Goal: Task Accomplishment & Management: Complete application form

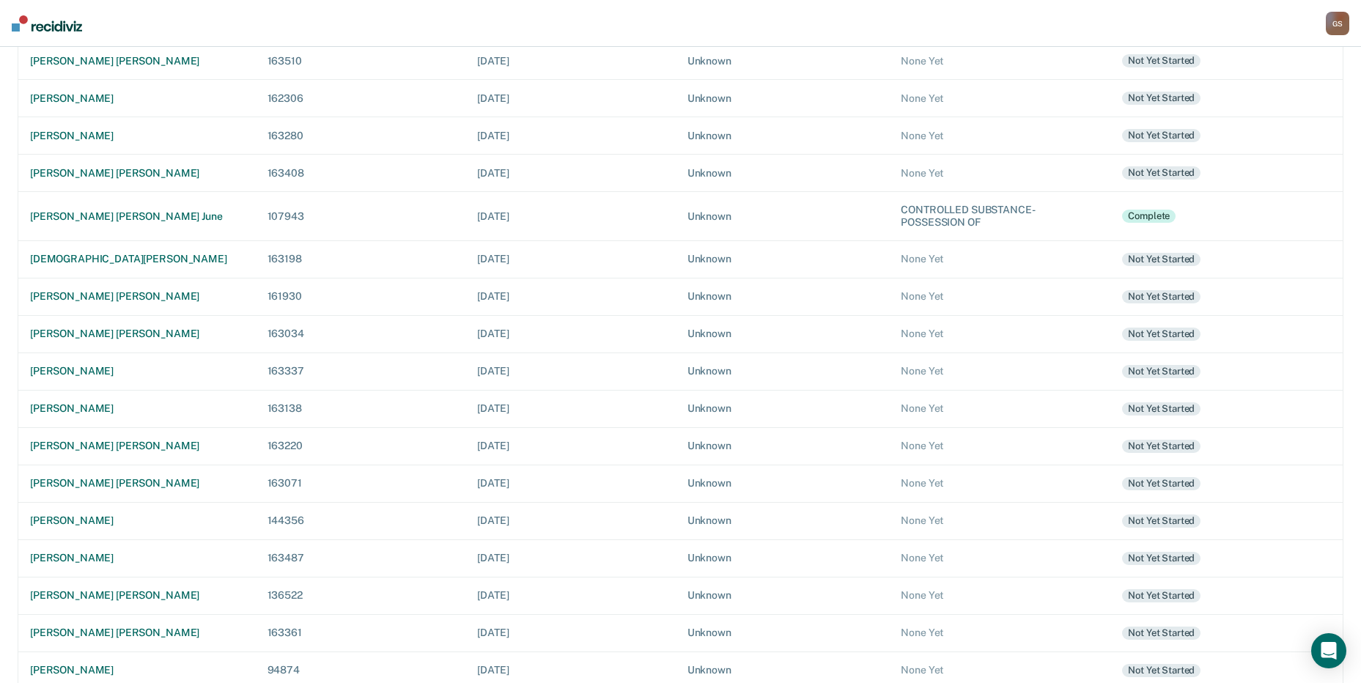
scroll to position [327, 0]
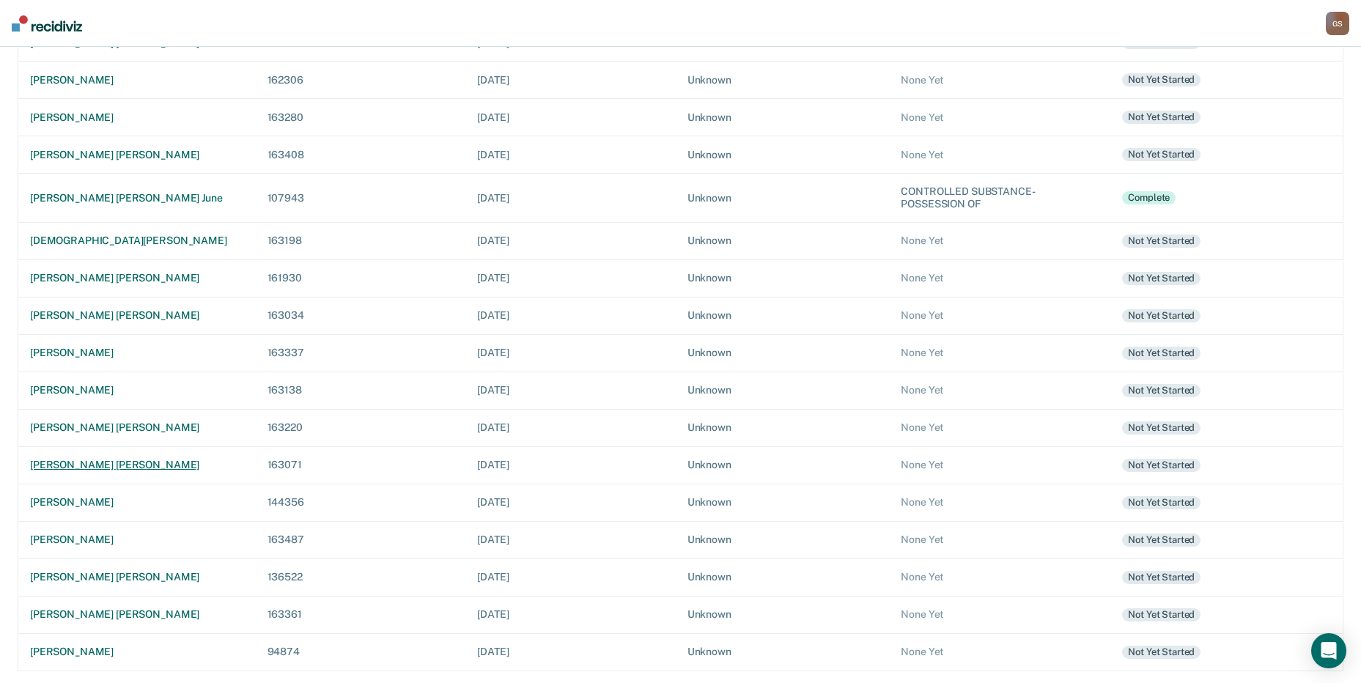
click at [75, 464] on div "[PERSON_NAME] [PERSON_NAME]" at bounding box center [137, 465] width 214 height 12
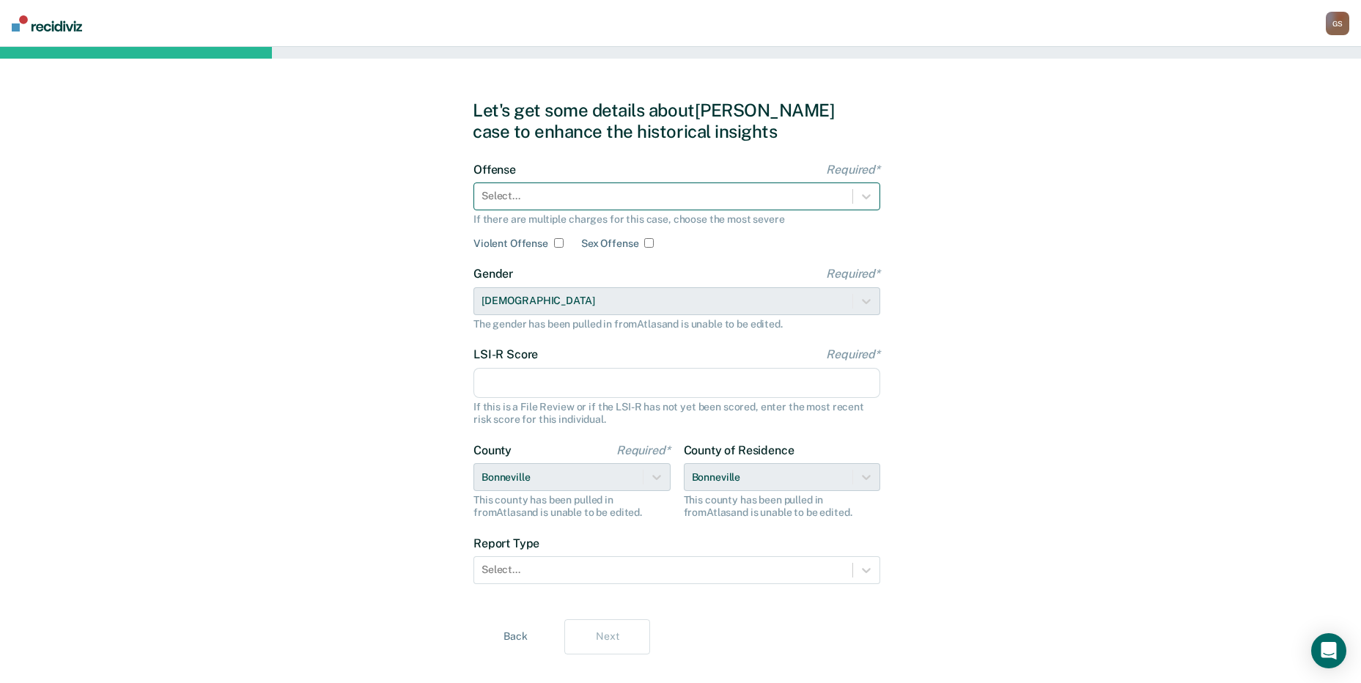
click at [635, 201] on div at bounding box center [663, 195] width 364 height 15
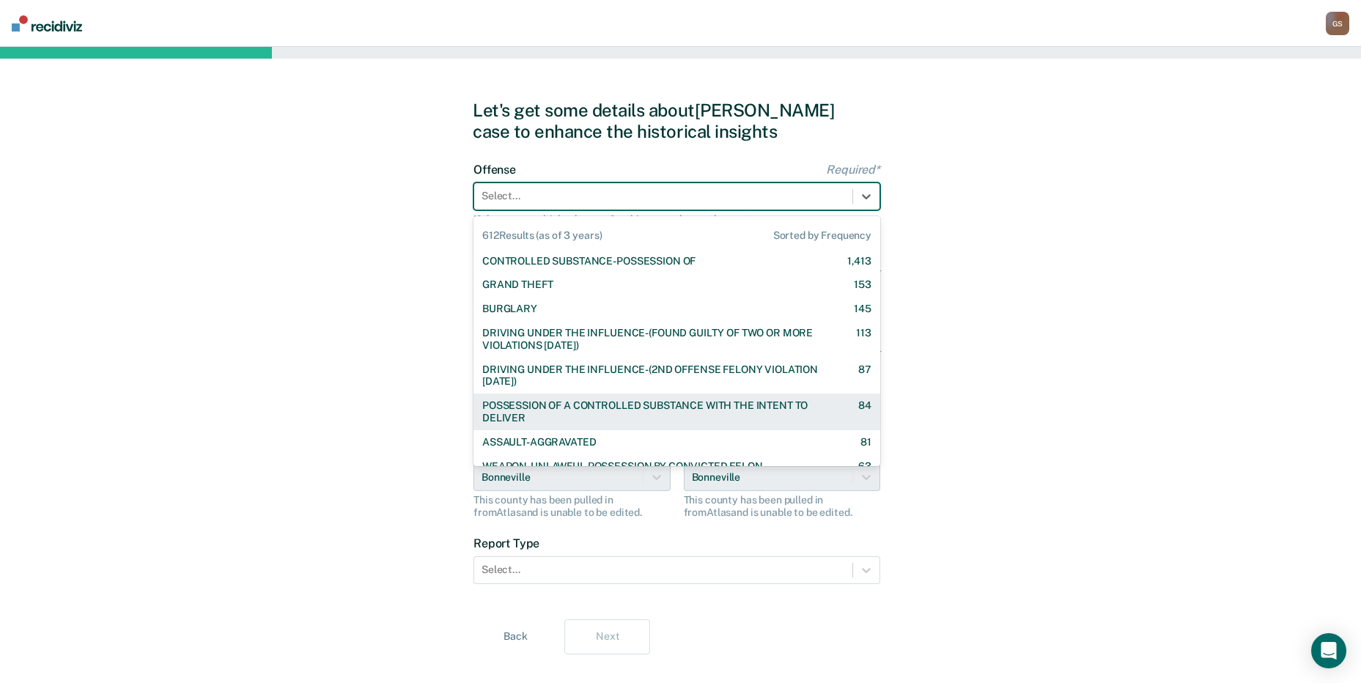
click at [624, 415] on div "POSSESSION OF A CONTROLLED SUBSTANCE WITH THE INTENT TO DELIVER" at bounding box center [657, 411] width 350 height 25
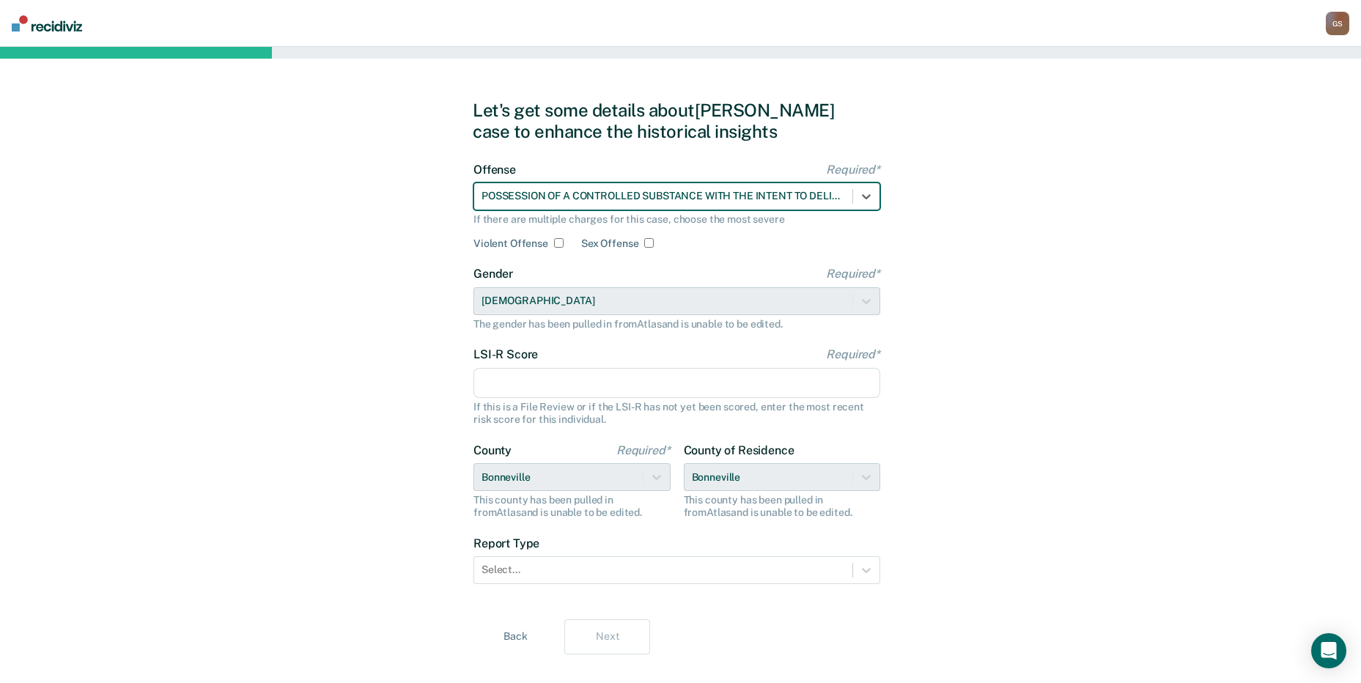
click at [598, 380] on input "LSI-R Score Required*" at bounding box center [676, 383] width 407 height 31
type input "2"
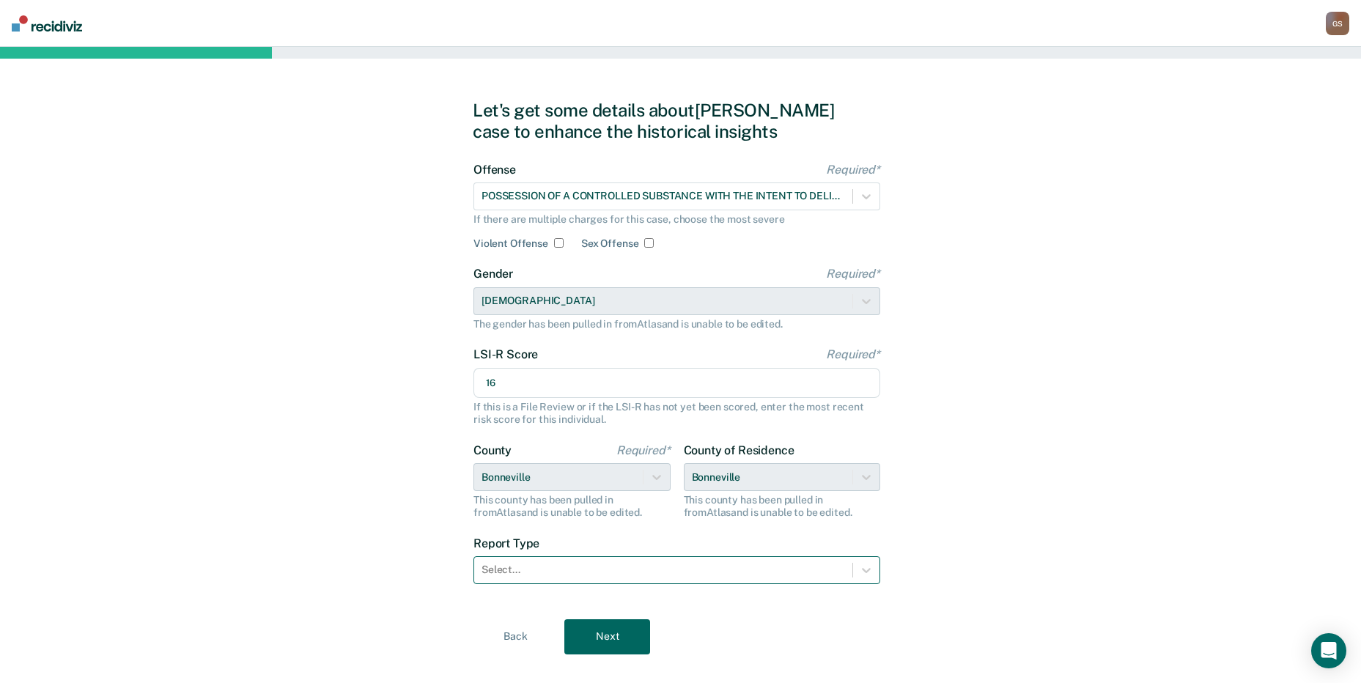
type input "16"
click at [584, 569] on div at bounding box center [663, 569] width 364 height 15
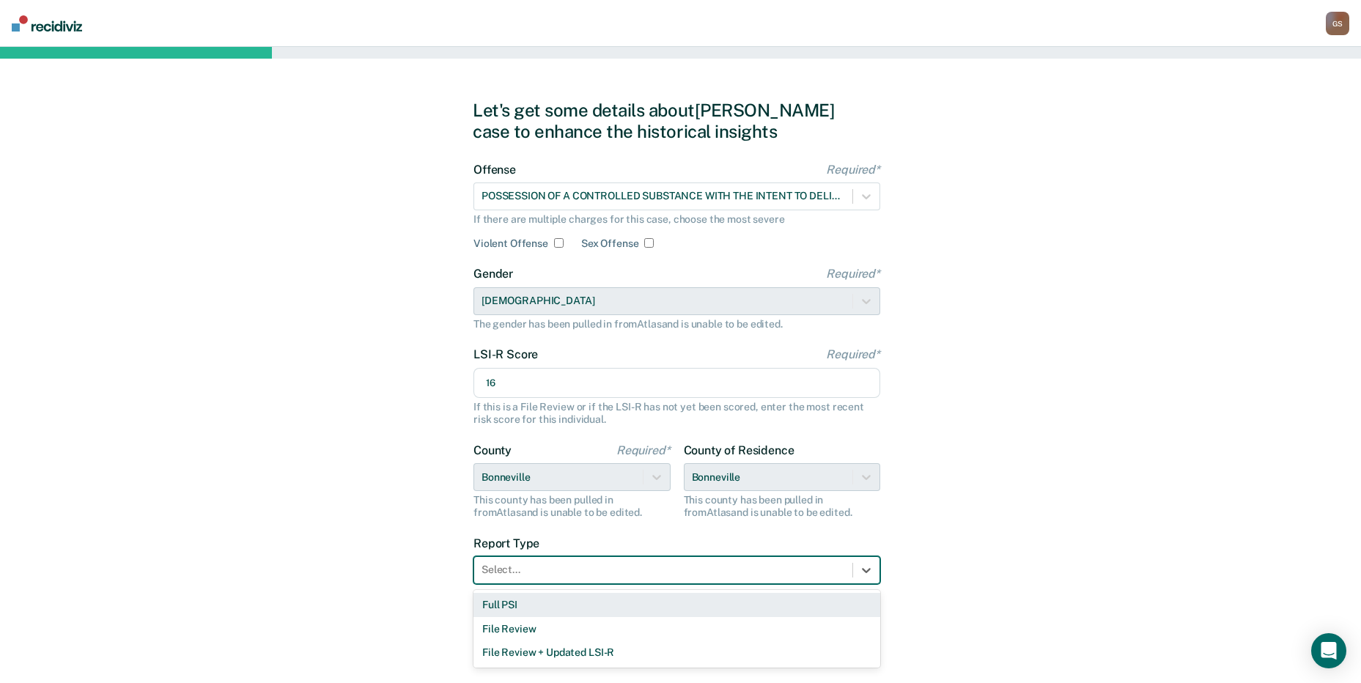
click at [540, 598] on div "Full PSI" at bounding box center [676, 605] width 407 height 24
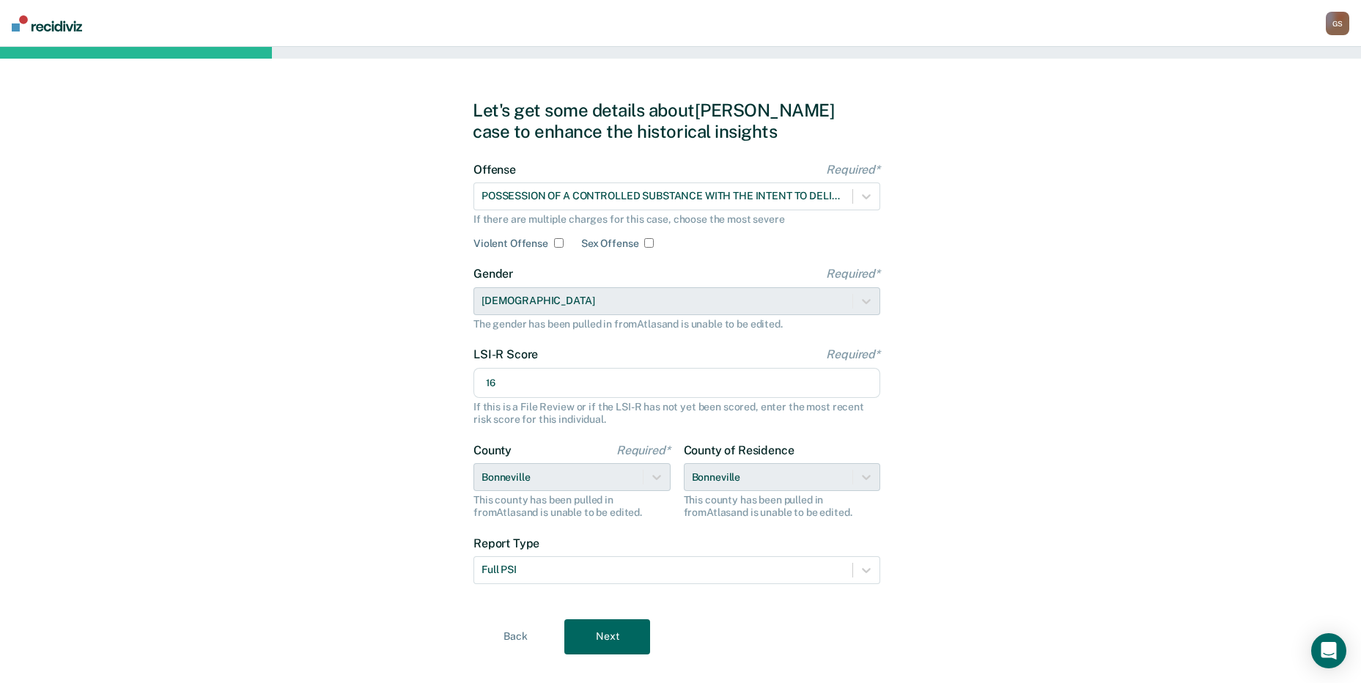
click at [604, 635] on button "Next" at bounding box center [607, 636] width 86 height 35
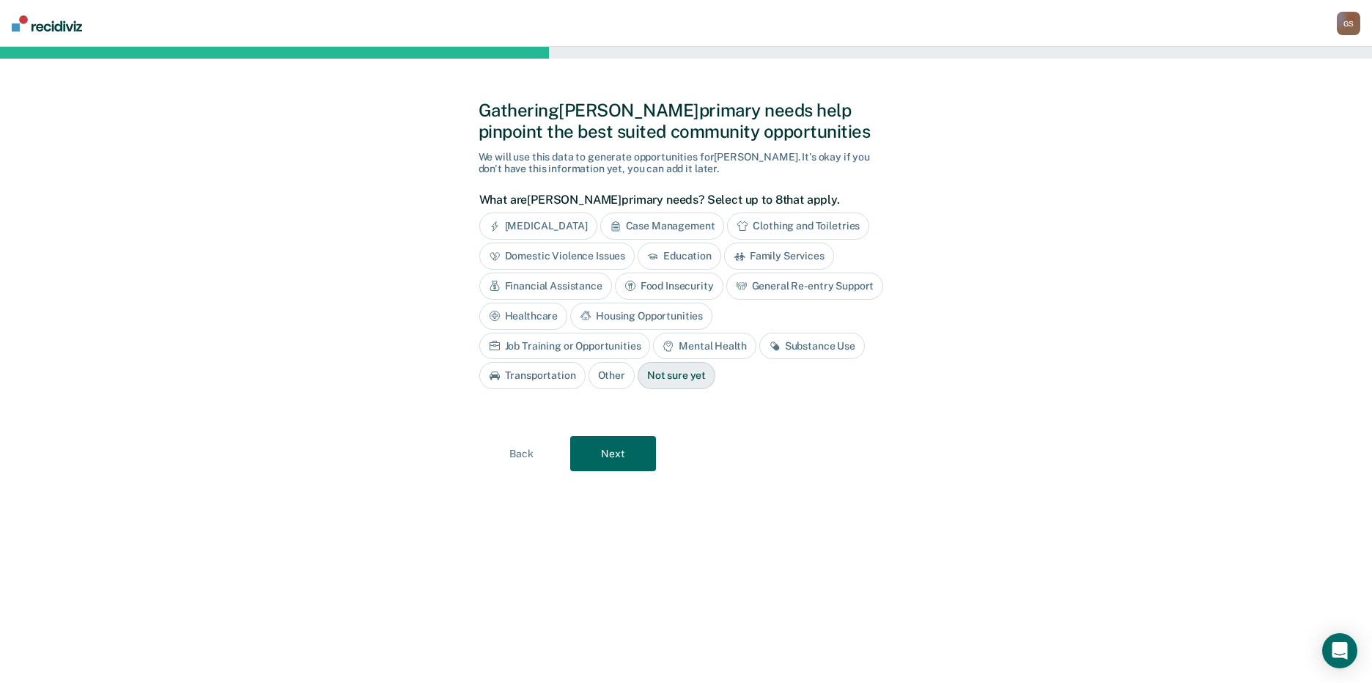
click at [759, 341] on div "Substance Use" at bounding box center [812, 346] width 106 height 27
click at [617, 462] on button "Next" at bounding box center [613, 453] width 86 height 35
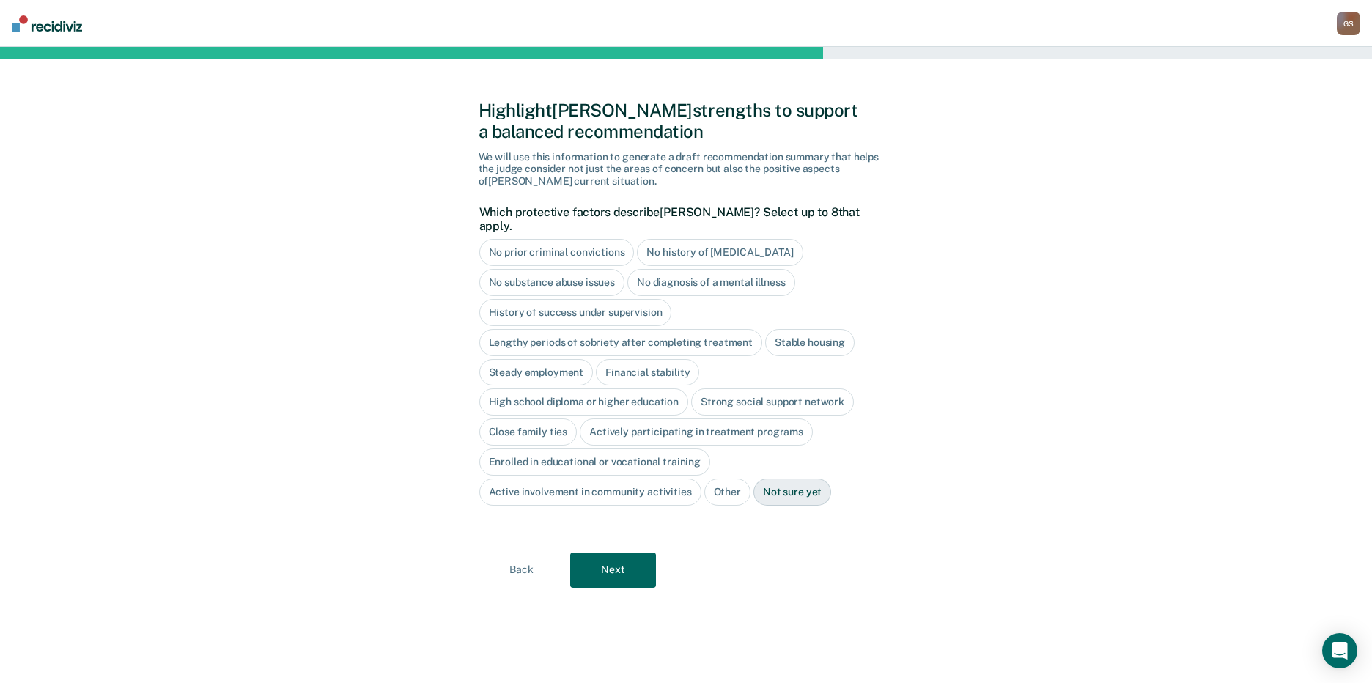
click at [586, 239] on div "No prior criminal convictions" at bounding box center [556, 252] width 155 height 27
click at [685, 240] on div "No history of [MEDICAL_DATA]" at bounding box center [737, 252] width 166 height 27
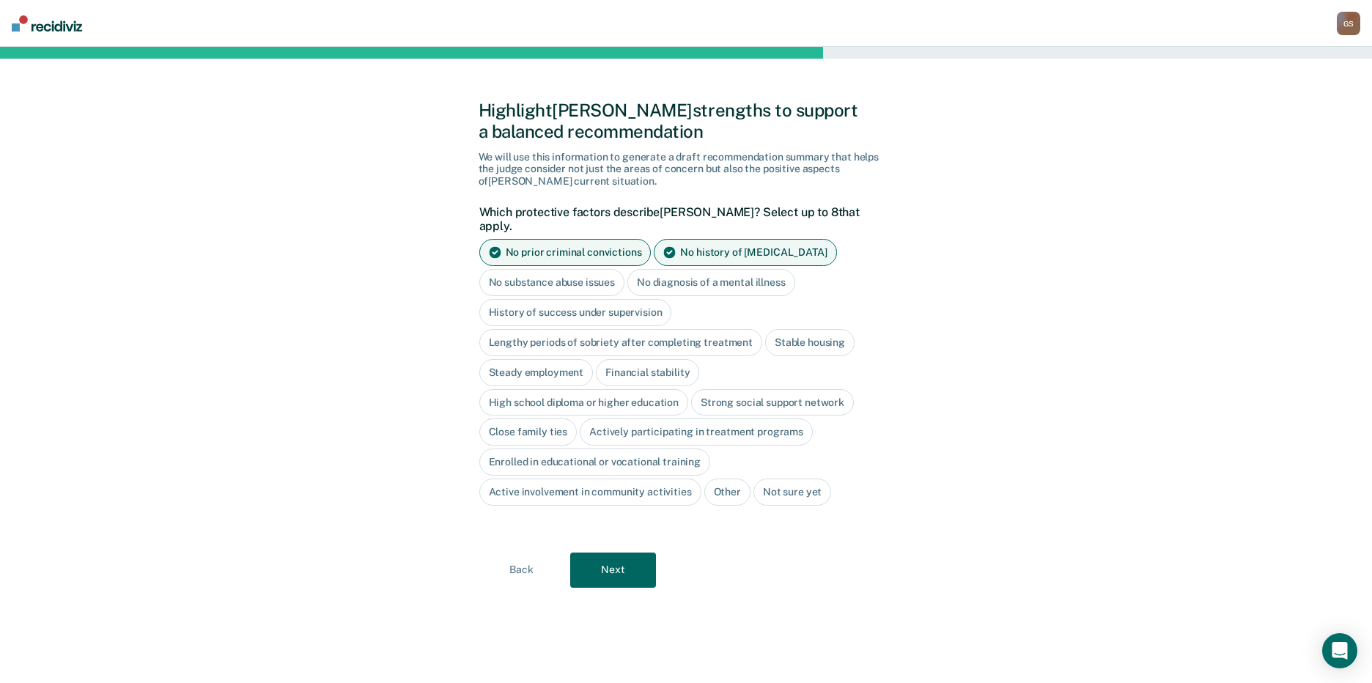
click at [671, 274] on div "No diagnosis of a mental illness" at bounding box center [711, 282] width 168 height 27
click at [815, 339] on div "Stable housing" at bounding box center [809, 342] width 89 height 27
click at [553, 359] on div "Steady employment" at bounding box center [536, 372] width 114 height 27
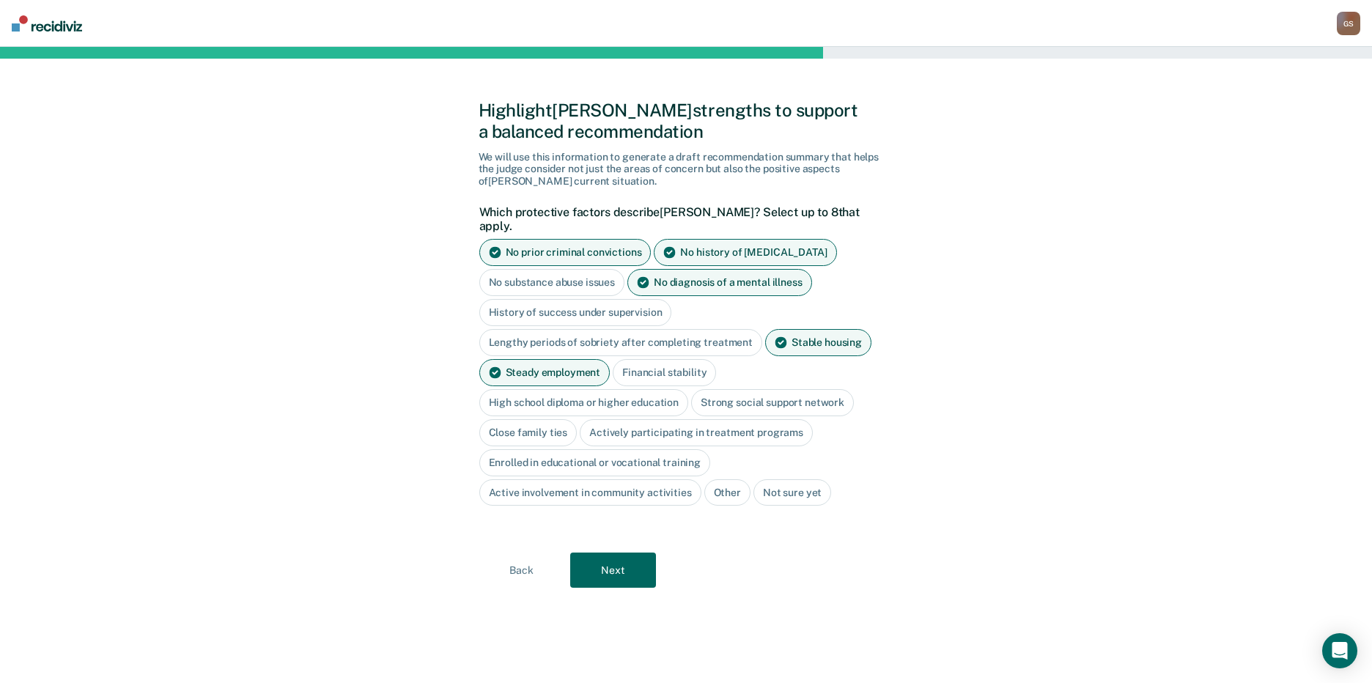
click at [652, 359] on div "Financial stability" at bounding box center [664, 372] width 103 height 27
click at [544, 425] on div "Close family ties" at bounding box center [528, 432] width 98 height 27
click at [624, 553] on button "Next" at bounding box center [613, 570] width 86 height 35
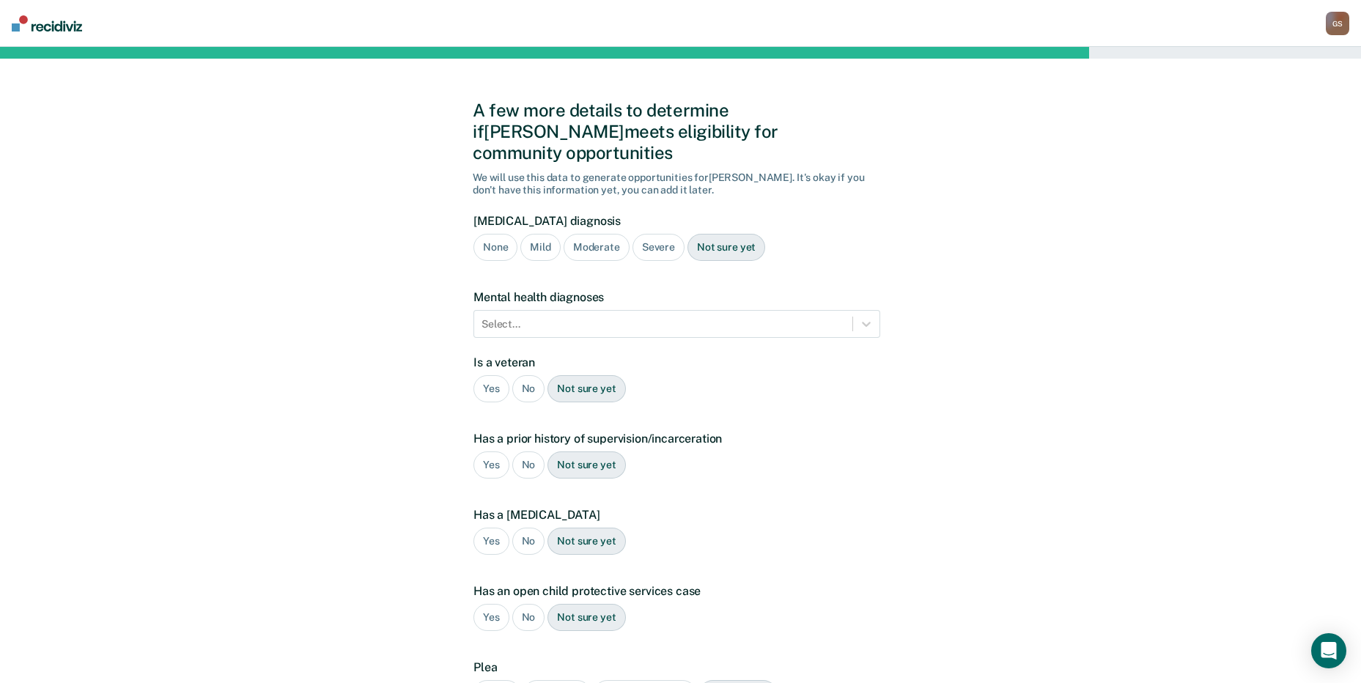
click at [734, 234] on div "Not sure yet" at bounding box center [726, 247] width 78 height 27
click at [643, 317] on div at bounding box center [663, 324] width 364 height 15
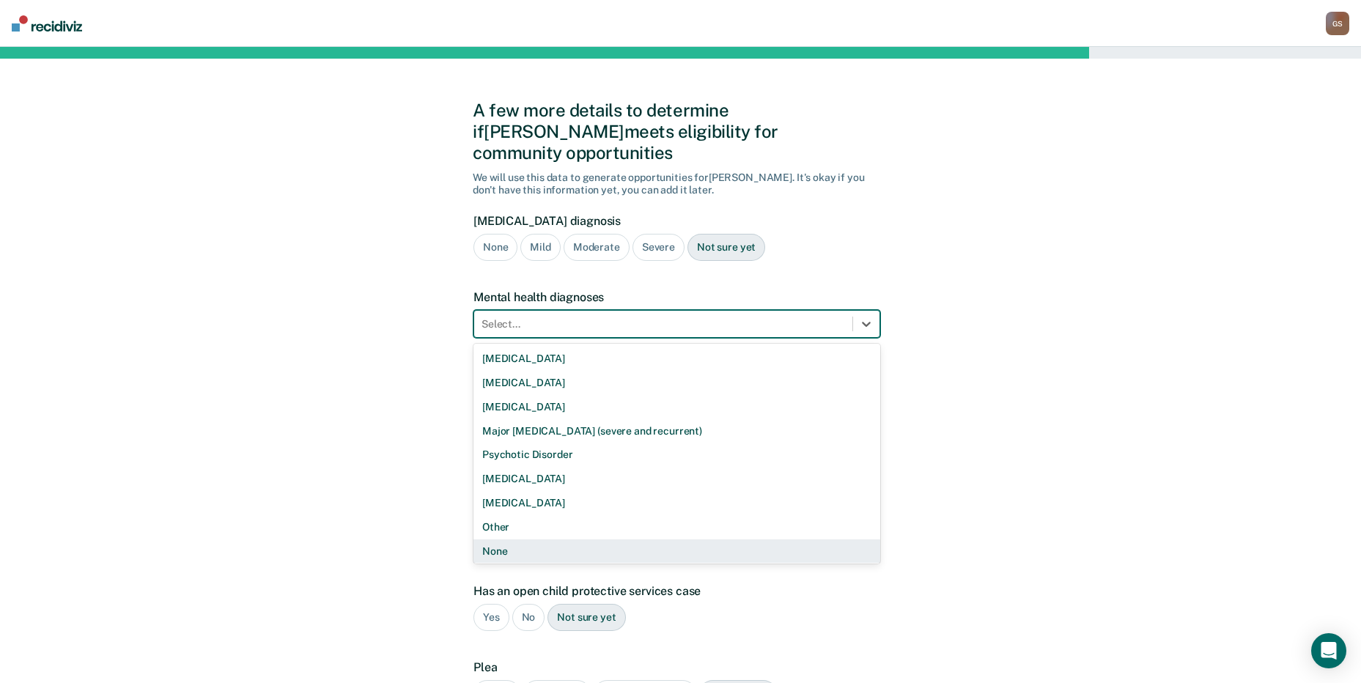
click at [534, 539] on div "None" at bounding box center [676, 551] width 407 height 24
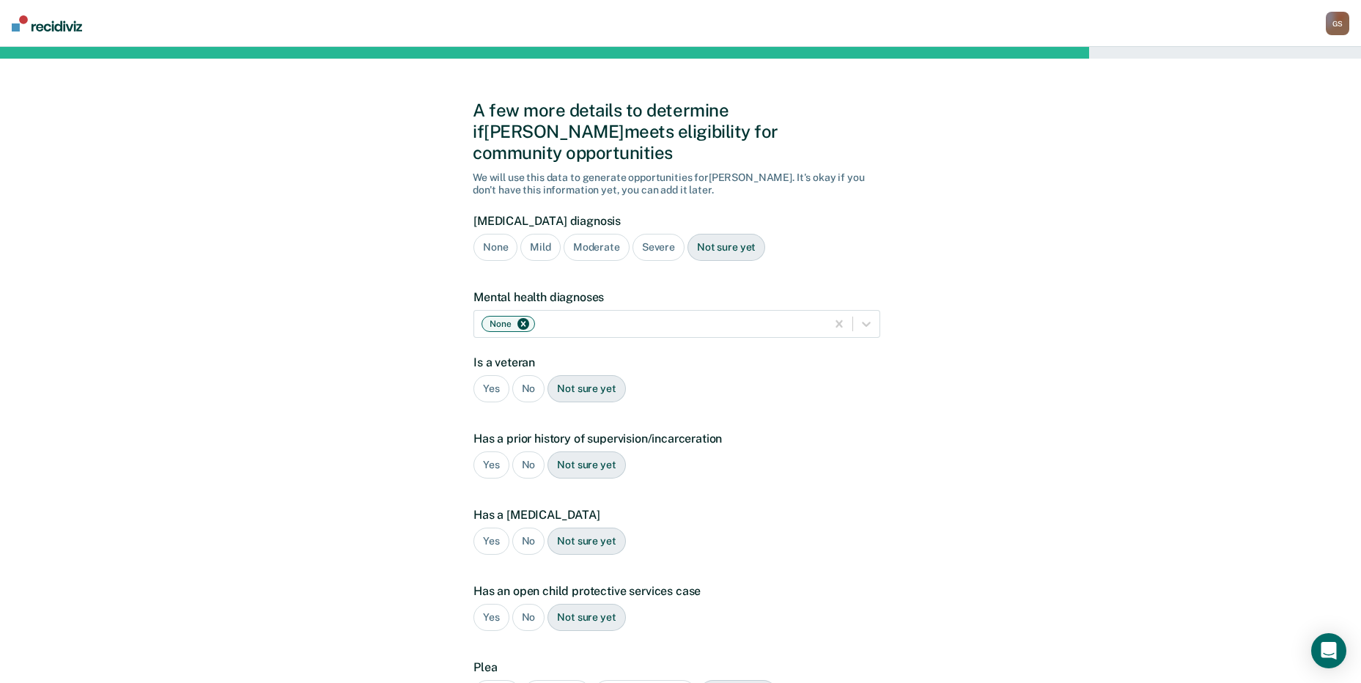
click at [528, 375] on div "No" at bounding box center [528, 388] width 33 height 27
click at [531, 451] on div "No" at bounding box center [528, 464] width 33 height 27
click at [534, 528] on div "No" at bounding box center [528, 541] width 33 height 27
click at [530, 604] on div "No" at bounding box center [528, 617] width 33 height 27
click at [495, 680] on div "Guilty" at bounding box center [496, 693] width 47 height 27
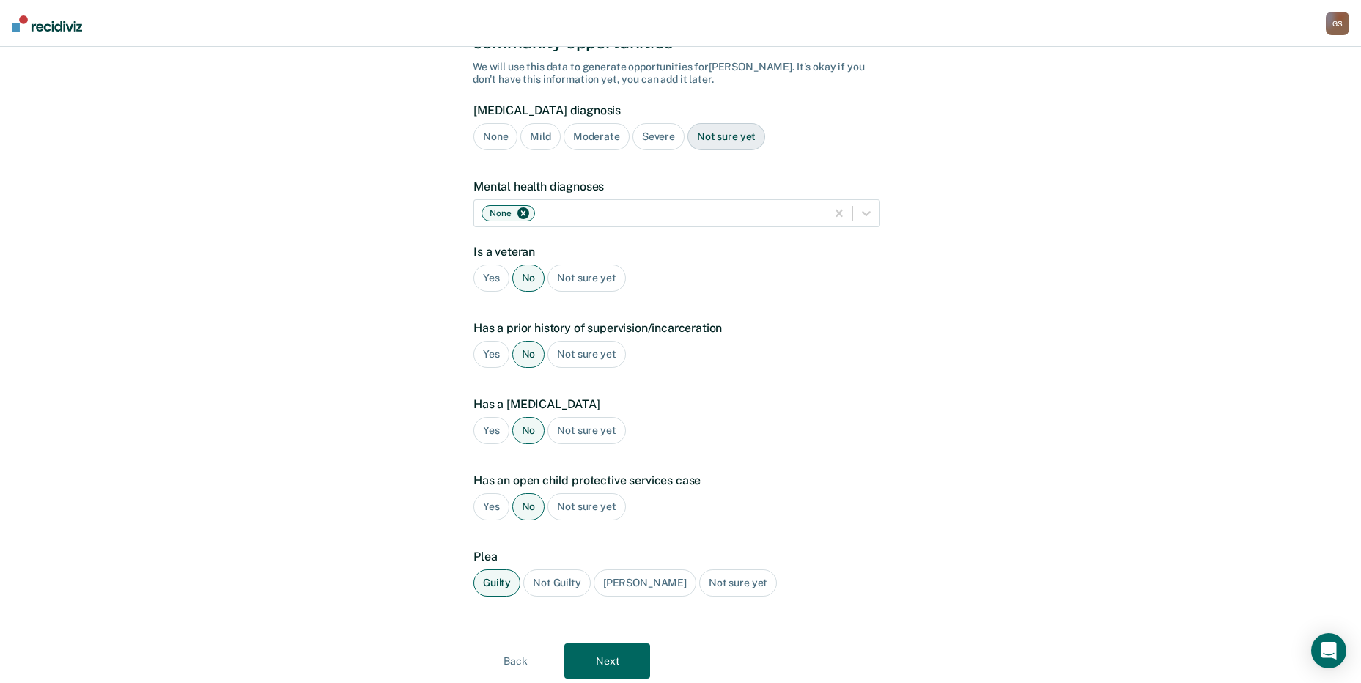
scroll to position [138, 0]
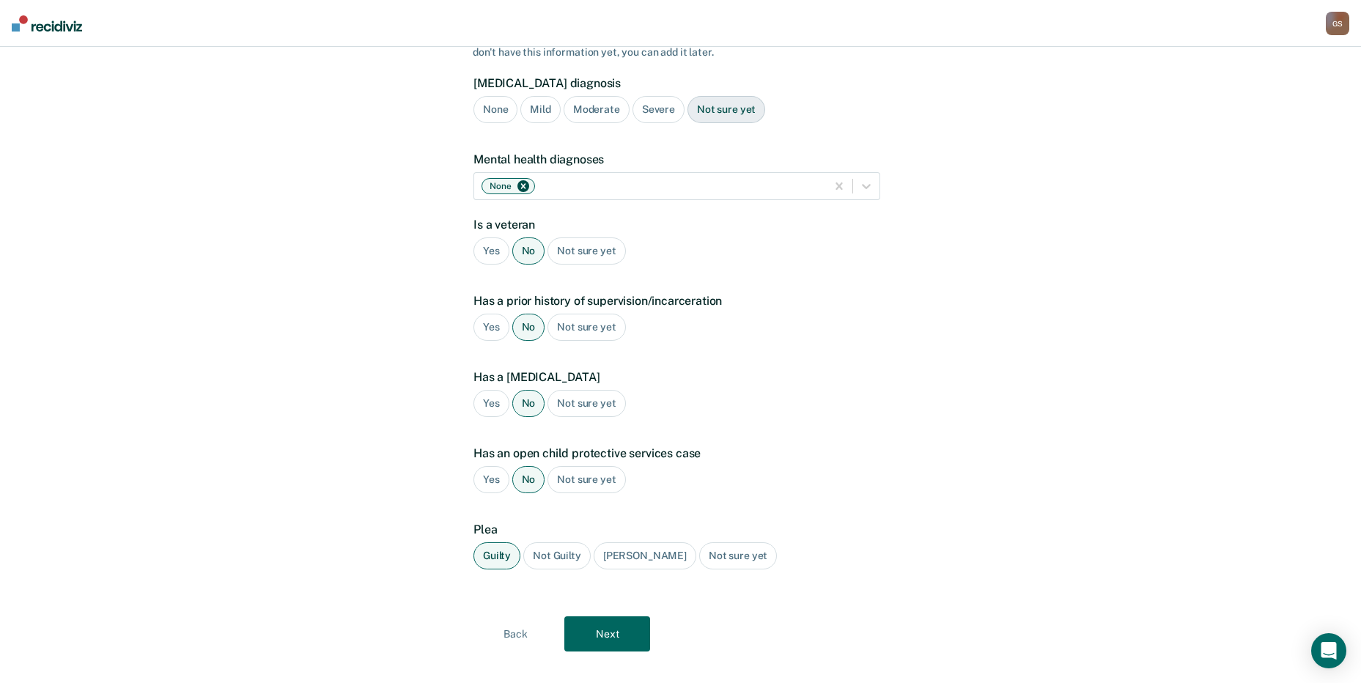
click at [618, 621] on button "Next" at bounding box center [607, 633] width 86 height 35
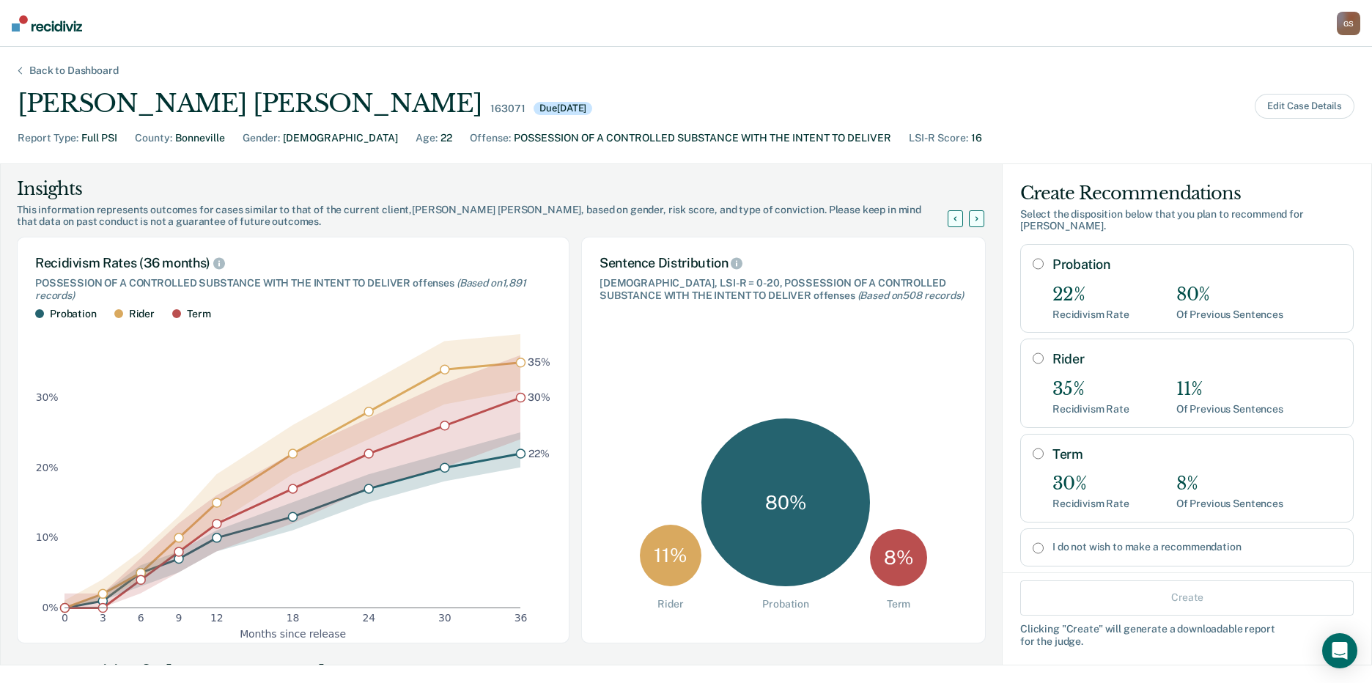
click at [1033, 258] on input "Probation" at bounding box center [1038, 264] width 11 height 12
radio input "true"
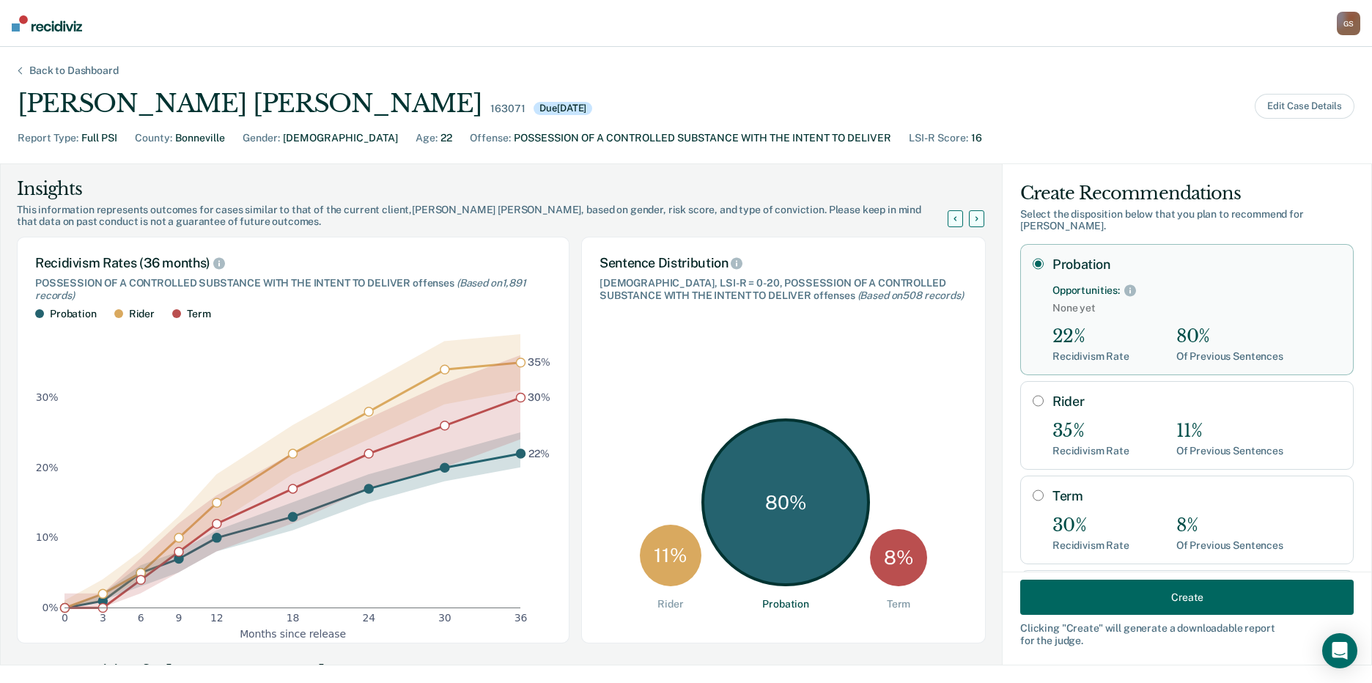
click at [1085, 597] on button "Create" at bounding box center [1186, 597] width 333 height 35
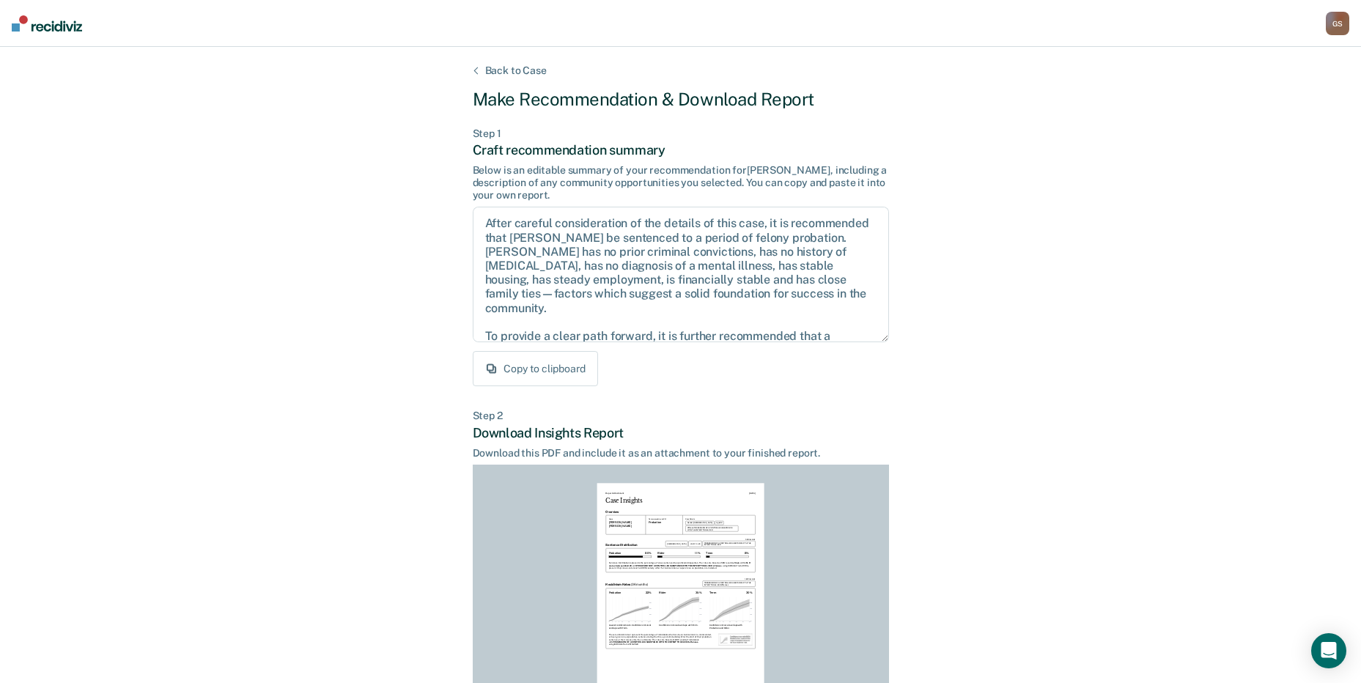
scroll to position [152, 0]
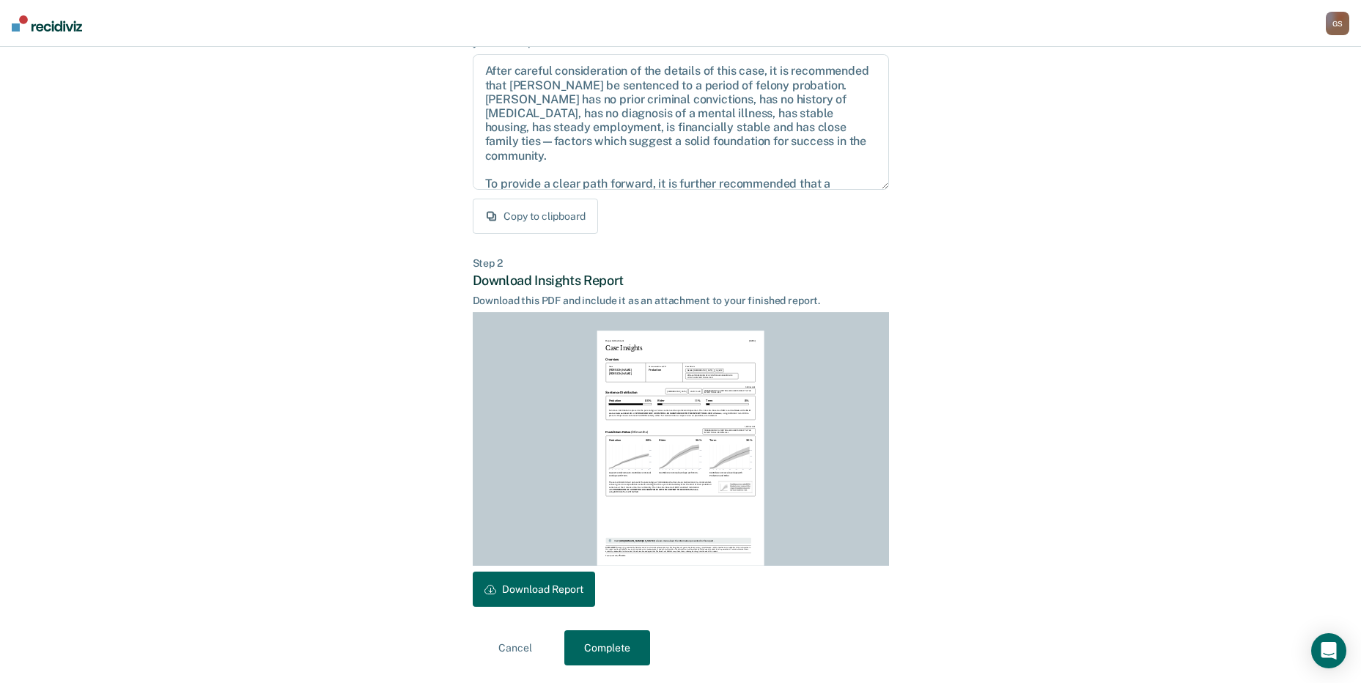
click at [536, 590] on button "Download Report" at bounding box center [534, 589] width 122 height 35
click at [611, 649] on button "Complete" at bounding box center [607, 647] width 86 height 35
